Goal: Use online tool/utility: Utilize a website feature to perform a specific function

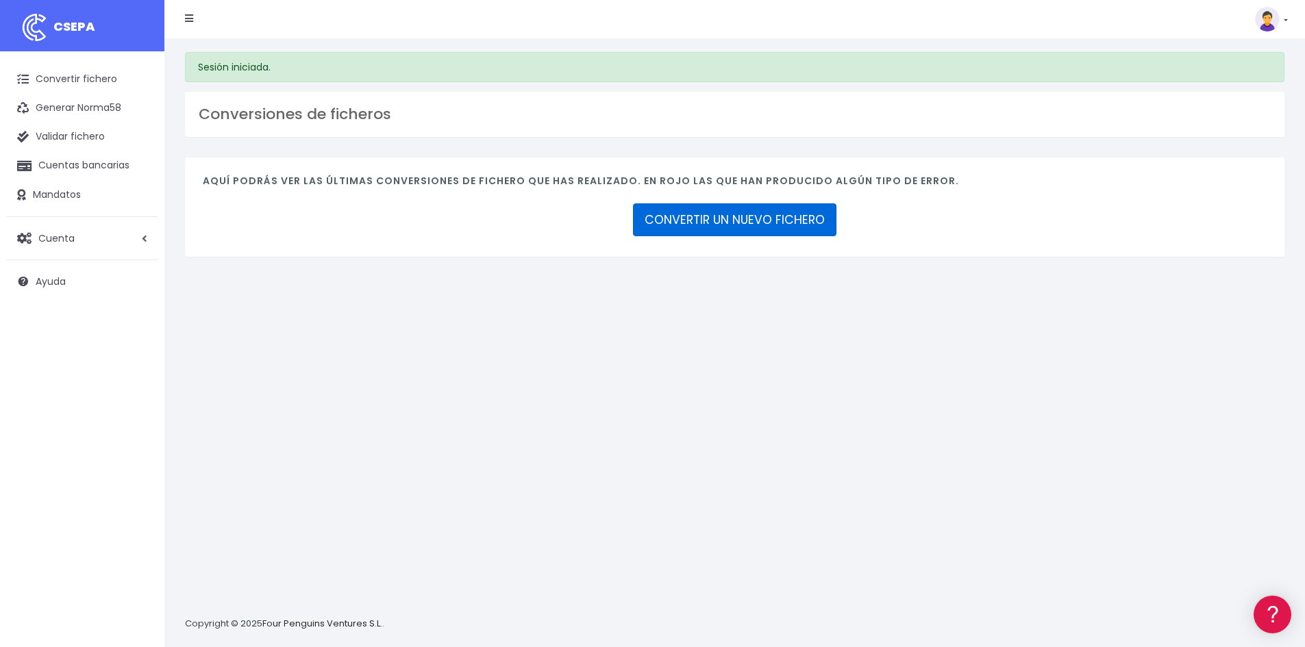
click at [718, 218] on link "CONVERTIR UN NUEVO FICHERO" at bounding box center [734, 219] width 203 height 33
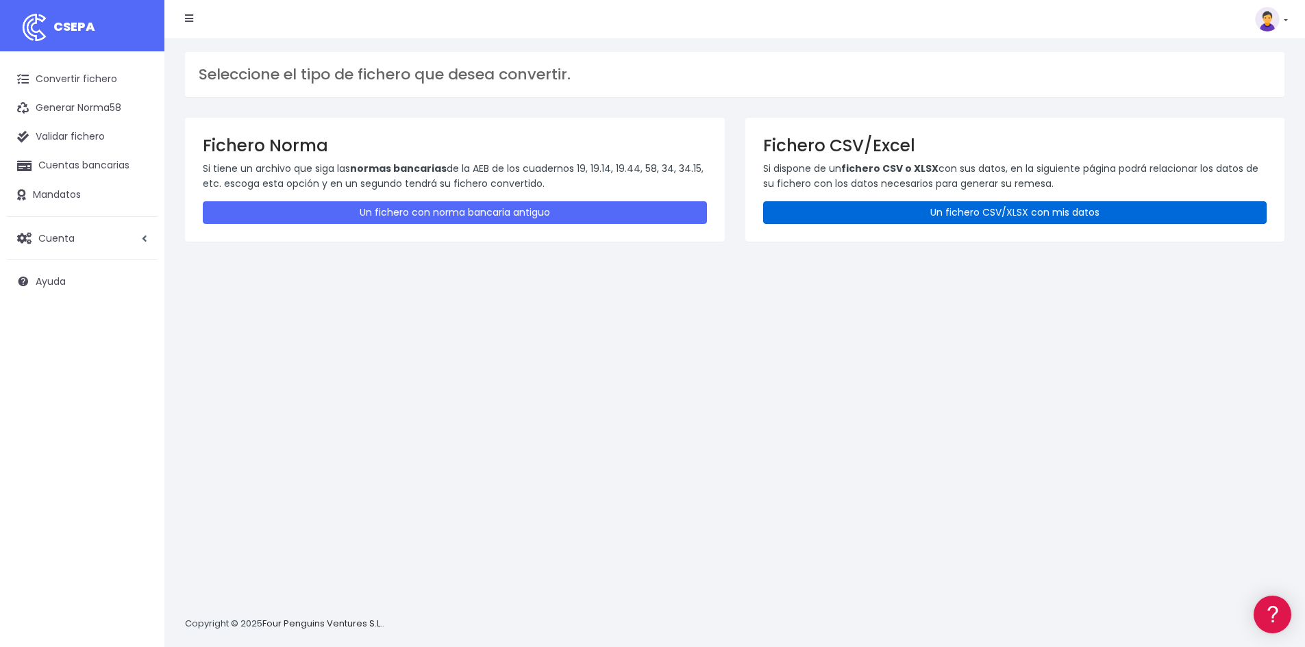
click at [997, 210] on link "Un fichero CSV/XLSX con mis datos" at bounding box center [1015, 212] width 504 height 23
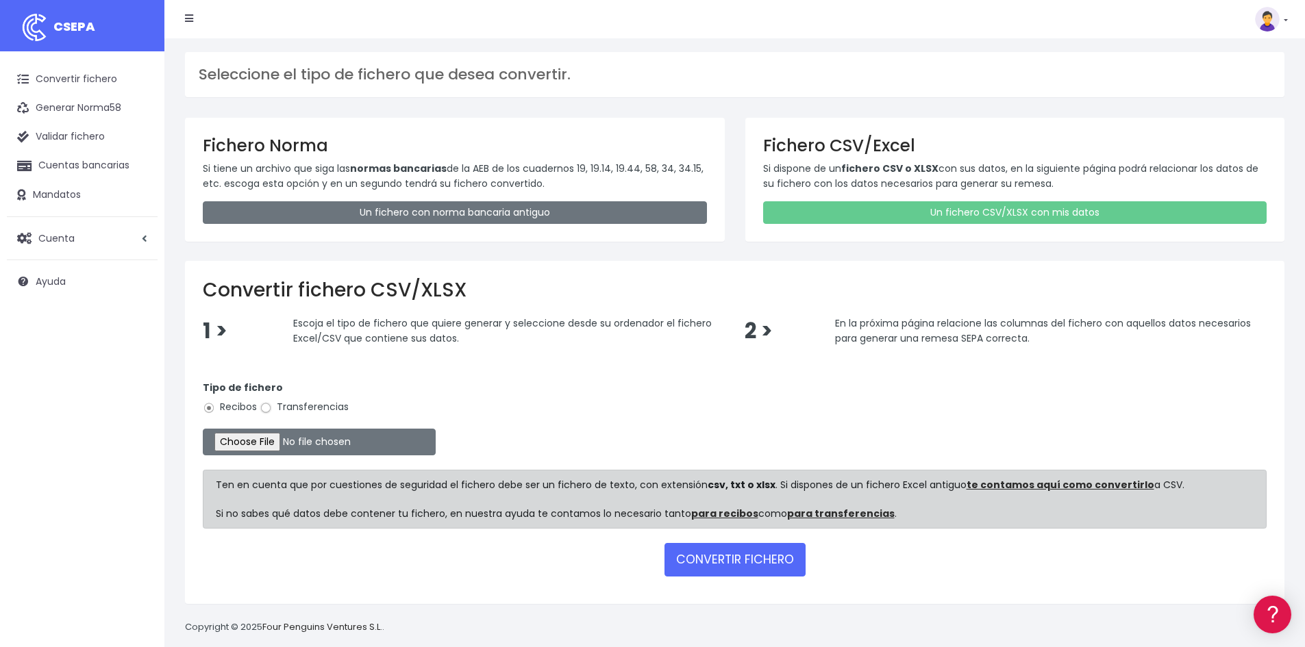
click at [267, 406] on input "Transferencias" at bounding box center [266, 408] width 12 height 12
radio input "true"
click at [753, 560] on button "CONVERTIR FICHERO" at bounding box center [734, 559] width 141 height 33
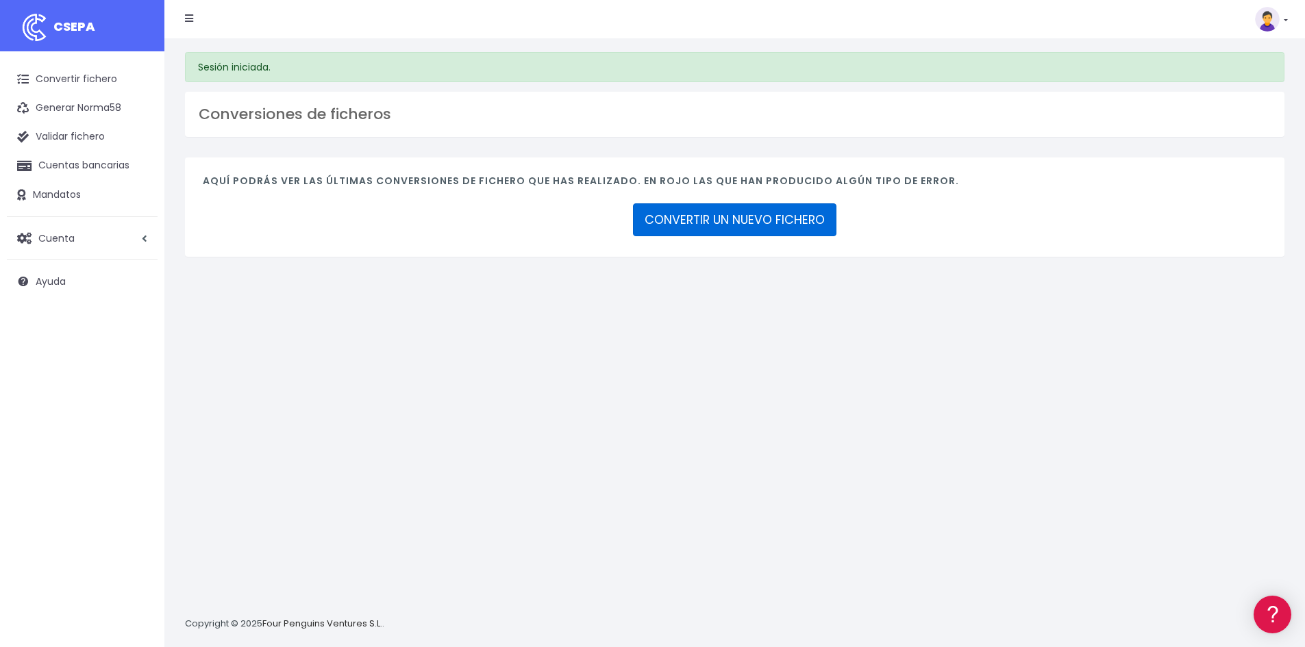
click at [729, 216] on link "CONVERTIR UN NUEVO FICHERO" at bounding box center [734, 219] width 203 height 33
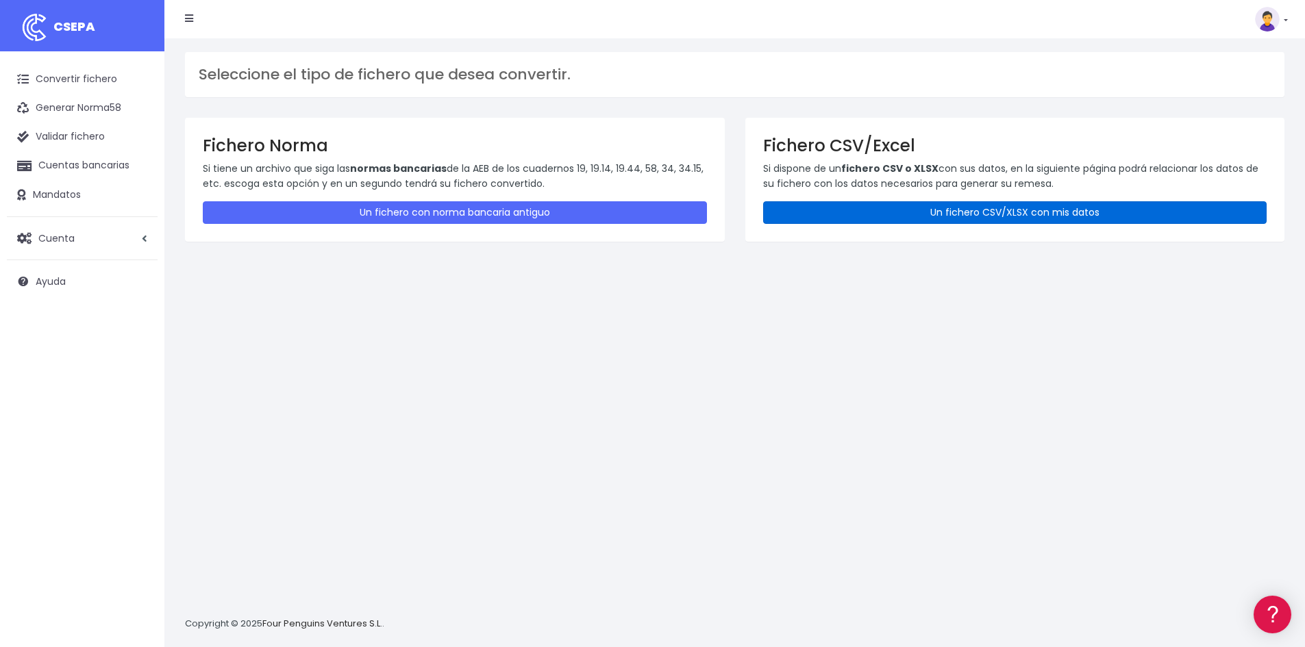
click at [1038, 210] on link "Un fichero CSV/XLSX con mis datos" at bounding box center [1015, 212] width 504 height 23
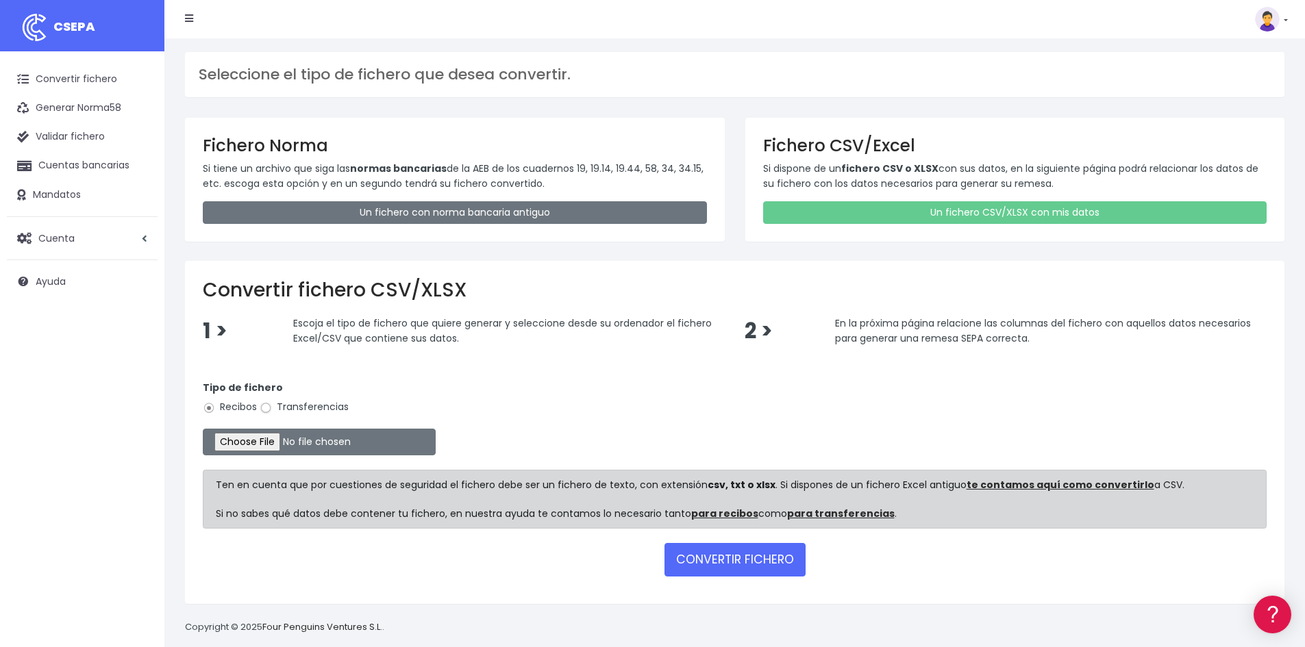
click at [267, 407] on input "Transferencias" at bounding box center [266, 408] width 12 height 12
radio input "true"
click at [281, 442] on input "file" at bounding box center [319, 442] width 233 height 27
type input "C:\fakepath\20250930 nominas.xlsx"
click at [732, 560] on button "CONVERTIR FICHERO" at bounding box center [734, 559] width 141 height 33
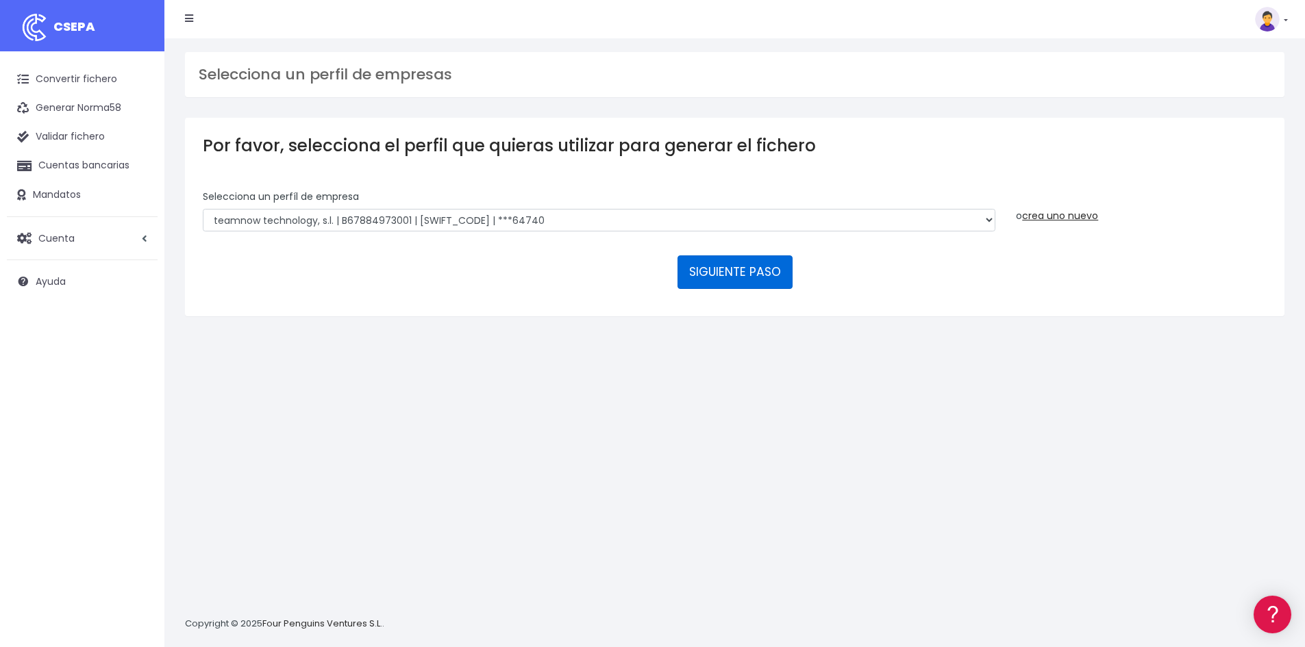
click at [729, 271] on button "SIGUIENTE PASO" at bounding box center [734, 271] width 115 height 33
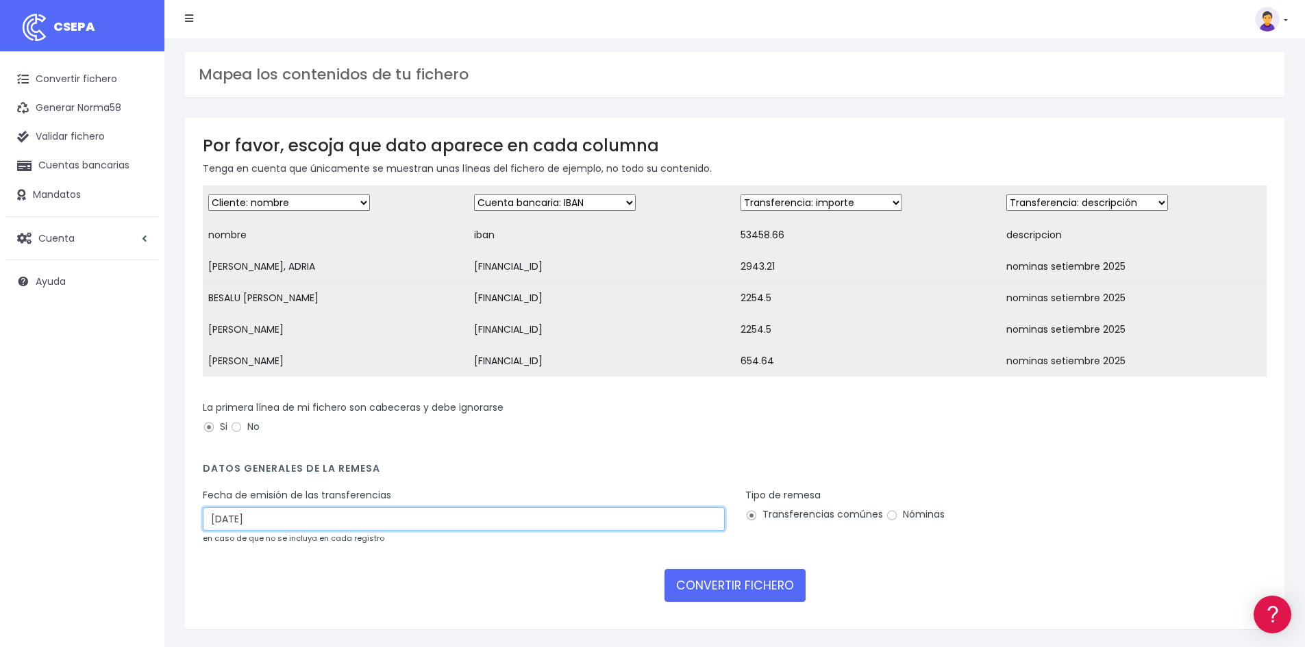
click at [268, 531] on input "[DATE]" at bounding box center [464, 519] width 522 height 23
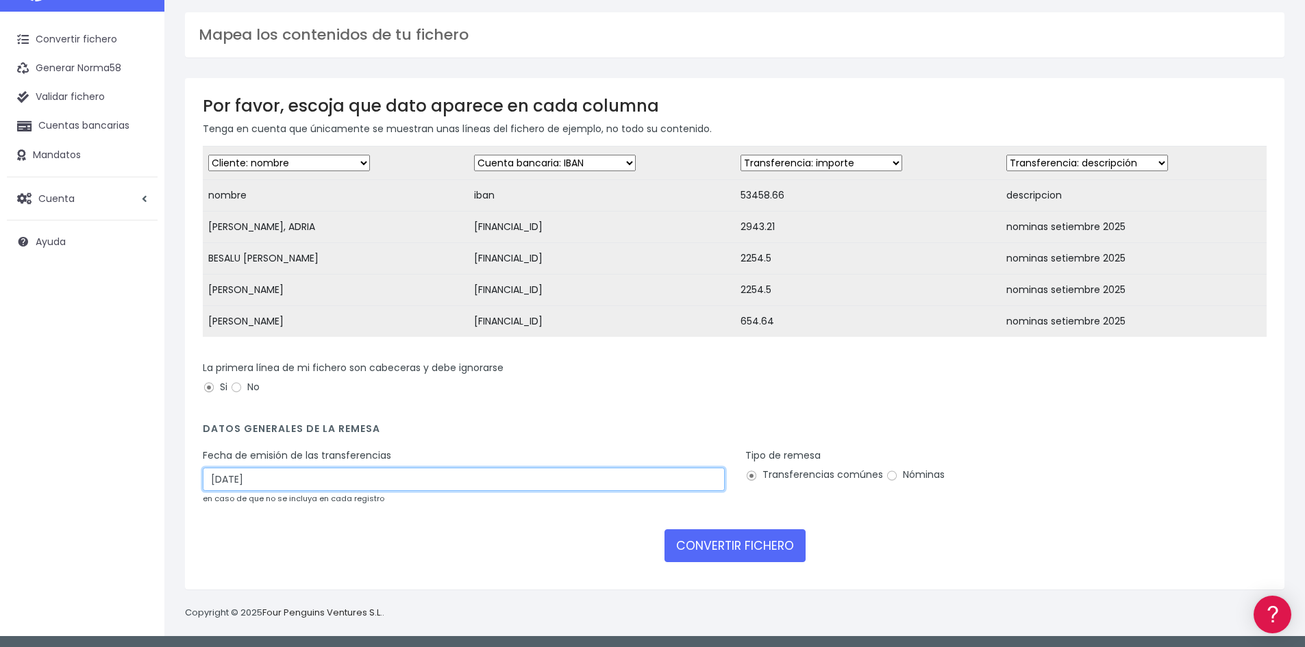
scroll to position [52, 0]
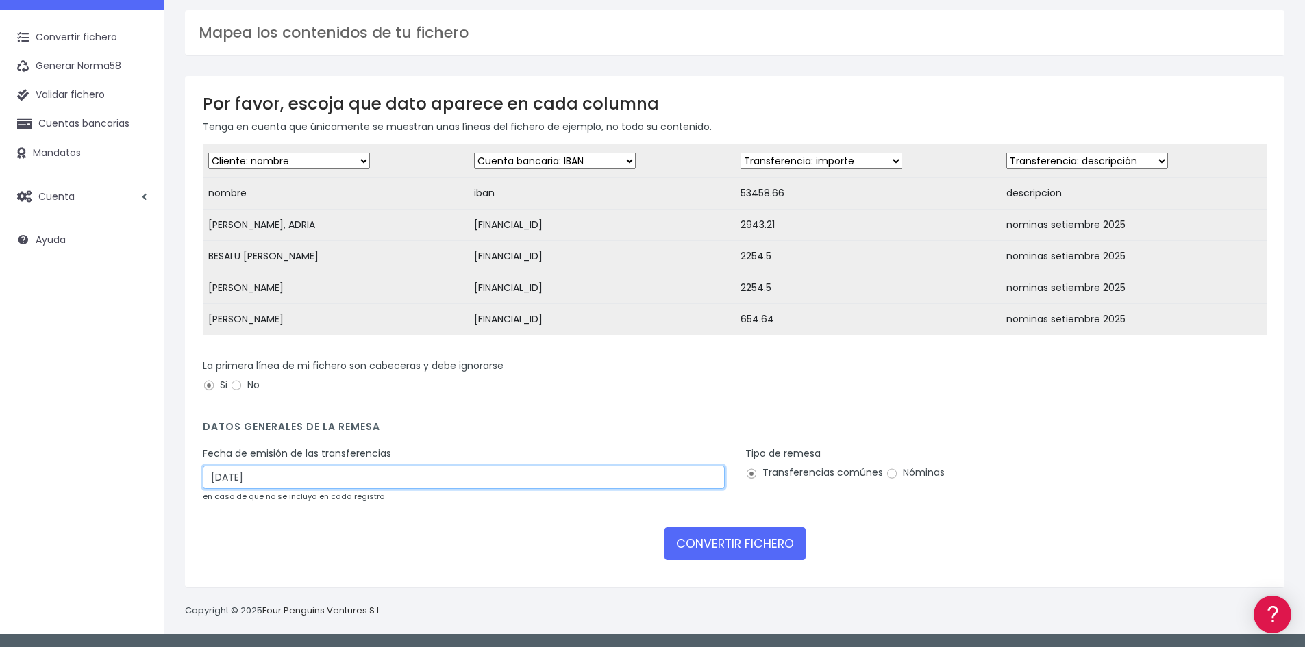
click at [369, 476] on input "26/09/2025" at bounding box center [464, 477] width 522 height 23
click at [216, 479] on input "26/09/2025" at bounding box center [464, 477] width 522 height 23
click at [709, 477] on input "26/09/2025" at bounding box center [464, 477] width 522 height 23
drag, startPoint x: 223, startPoint y: 477, endPoint x: 145, endPoint y: 466, distance: 78.1
click at [142, 466] on div "CSEPA Convertir fichero Generar Norma58 Validar fichero Cuentas bancarias Manda…" at bounding box center [652, 296] width 1305 height 676
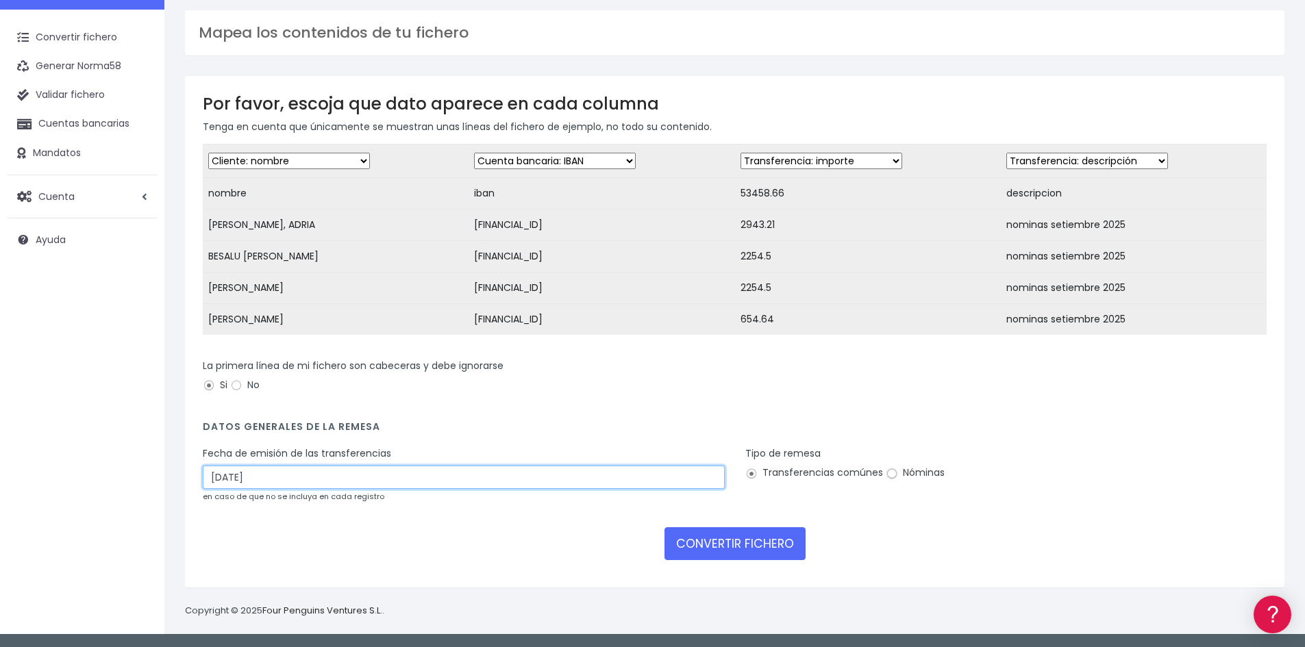
type input "24/09/2025"
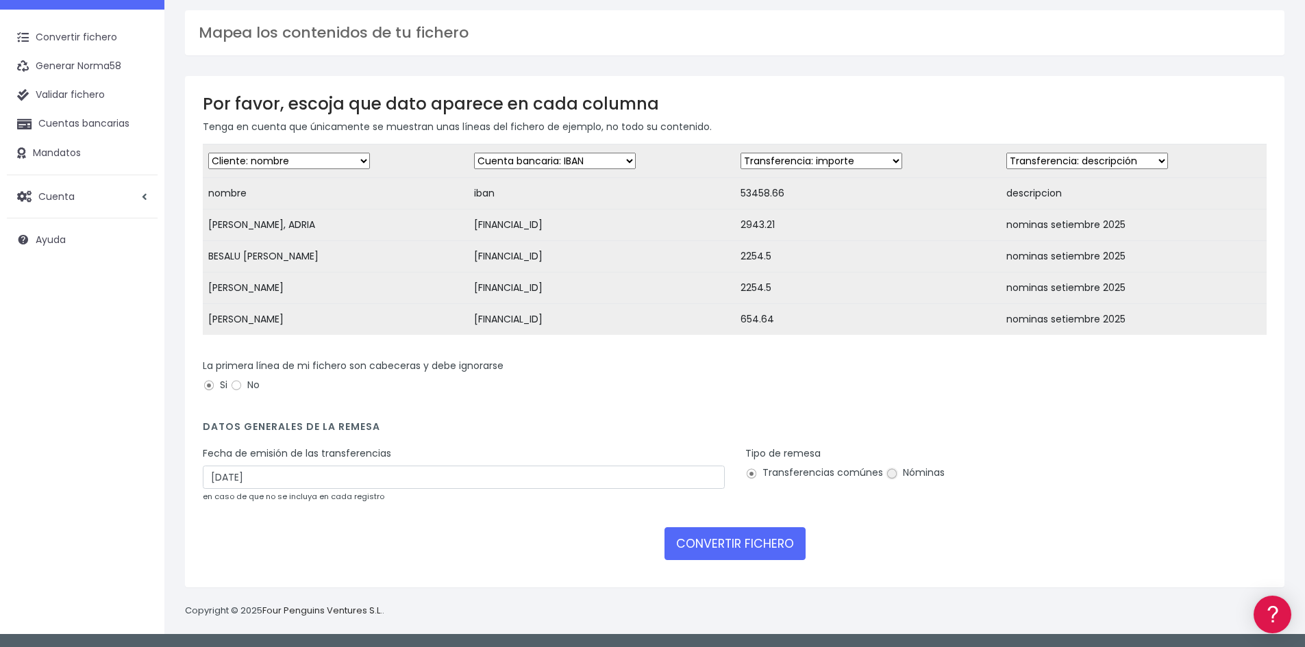
click at [890, 473] on input "Nóminas" at bounding box center [892, 474] width 12 height 12
radio input "true"
click at [720, 542] on button "CONVERTIR FICHERO" at bounding box center [734, 543] width 141 height 33
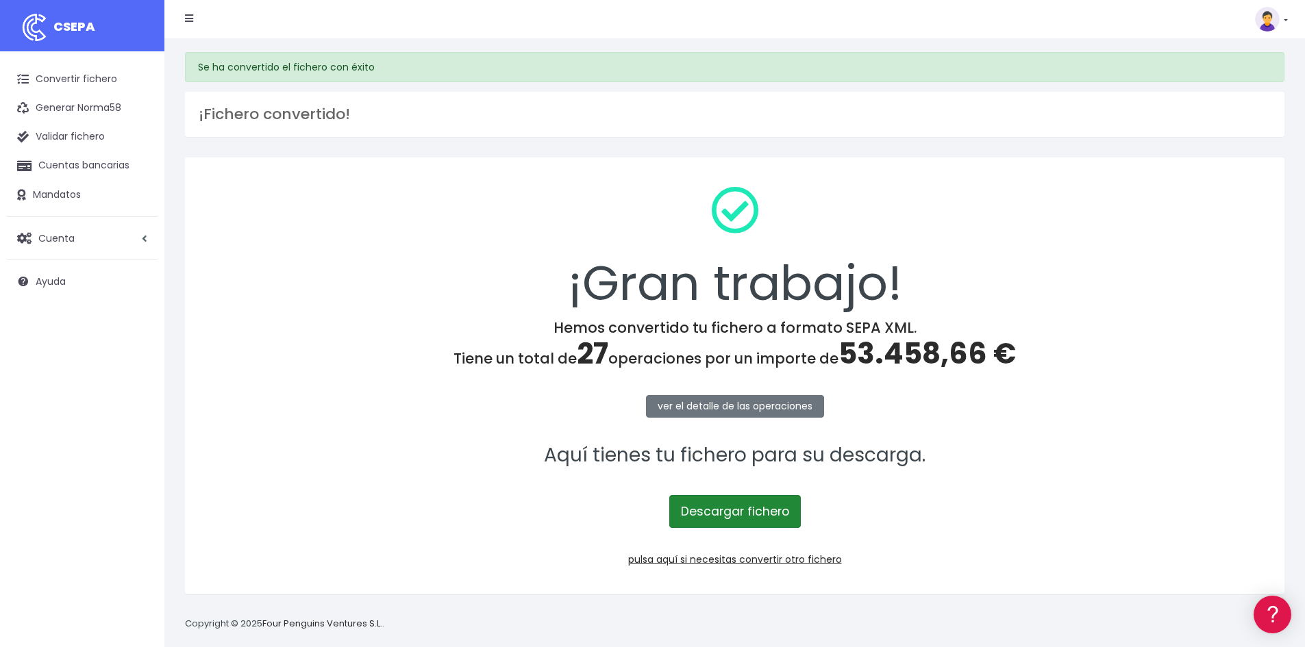
click at [720, 512] on link "Descargar fichero" at bounding box center [735, 511] width 132 height 33
